Goal: Check status: Check status

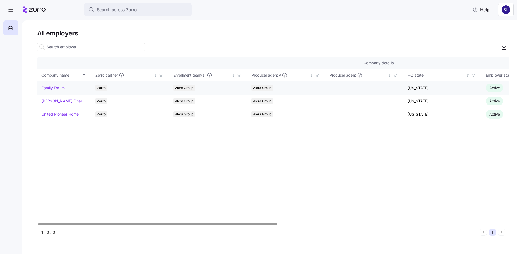
click at [59, 88] on link "Family Forum" at bounding box center [52, 87] width 23 height 5
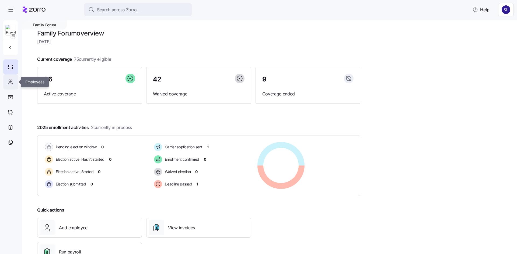
click at [8, 84] on icon at bounding box center [11, 82] width 6 height 6
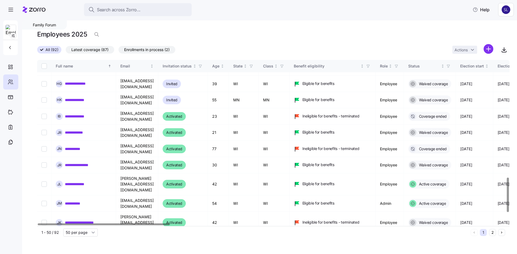
scroll to position [617, 0]
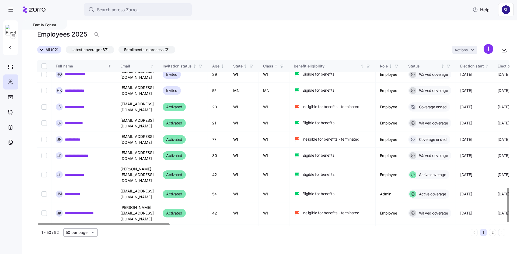
click at [97, 234] on input "50 per page" at bounding box center [80, 233] width 34 height 8
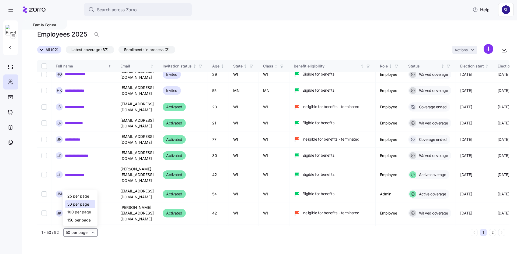
click at [80, 211] on span "100 per page" at bounding box center [79, 212] width 24 height 6
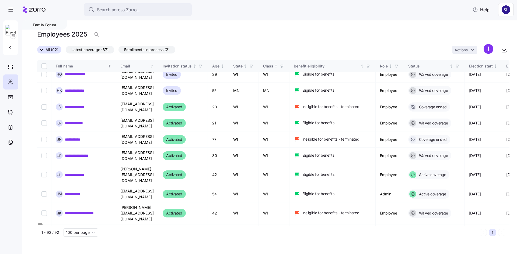
type input "100 per page"
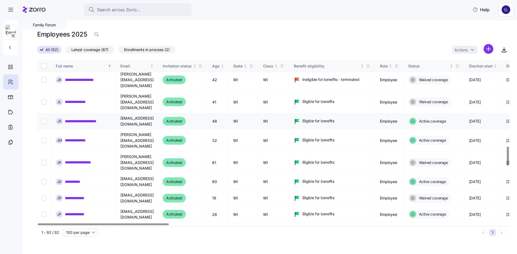
scroll to position [752, 0]
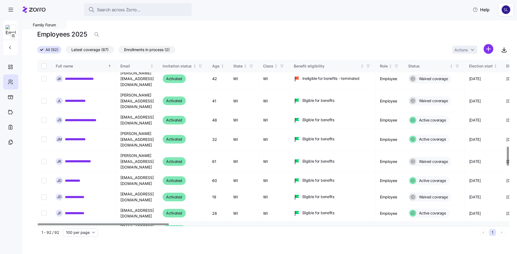
click at [78, 227] on link "**********" at bounding box center [77, 229] width 24 height 5
